Goal: Navigation & Orientation: Find specific page/section

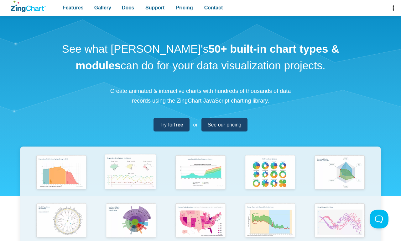
click at [131, 177] on img "App Content" at bounding box center [130, 172] width 57 height 41
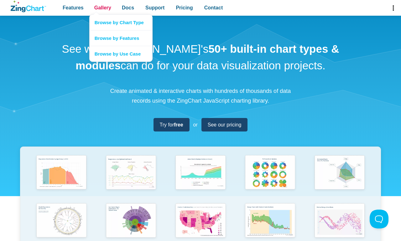
click at [103, 8] on span "Gallery" at bounding box center [102, 7] width 17 height 8
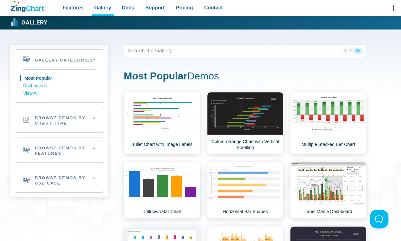
click at [59, 150] on h2 "Browse Demos By Features" at bounding box center [59, 149] width 89 height 25
